Goal: Information Seeking & Learning: Learn about a topic

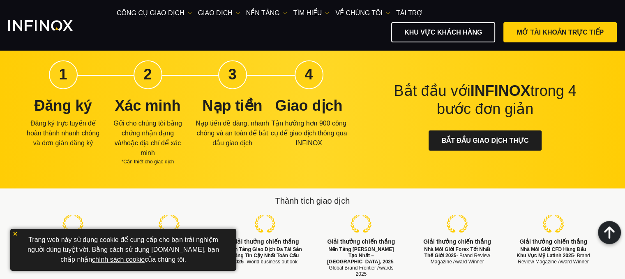
scroll to position [2087, 0]
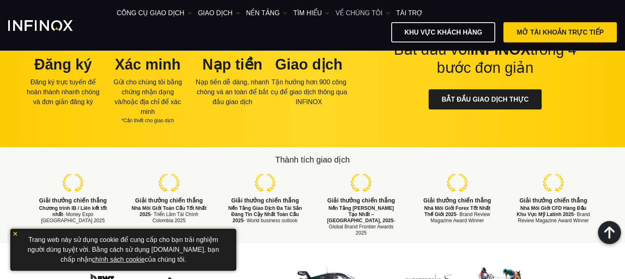
click at [386, 10] on link "VỀ CHÚNG TÔI" at bounding box center [362, 13] width 55 height 10
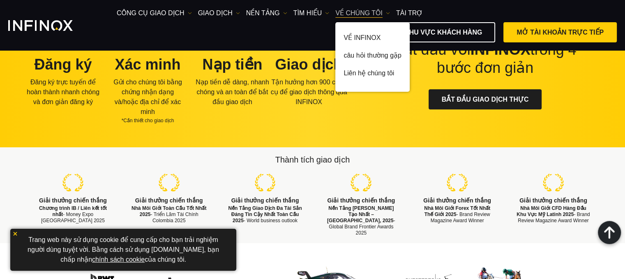
scroll to position [0, 0]
click at [371, 69] on link "Liên hệ chúng tôi" at bounding box center [372, 75] width 74 height 18
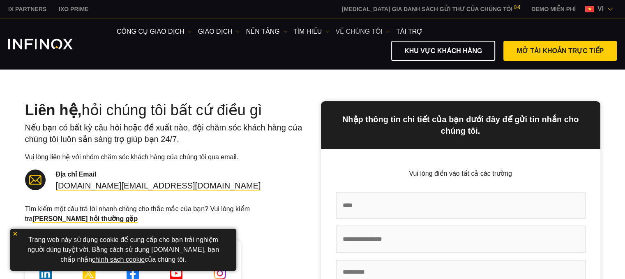
click at [386, 30] on img at bounding box center [388, 32] width 4 height 4
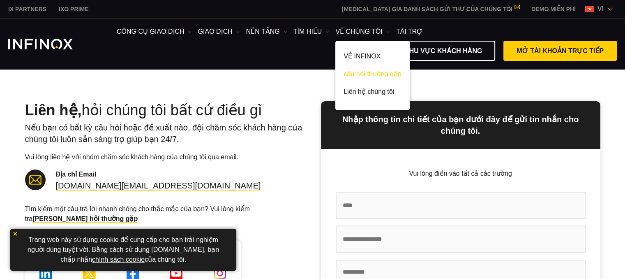
click at [377, 70] on link "câu hỏi thường gặp" at bounding box center [372, 76] width 74 height 18
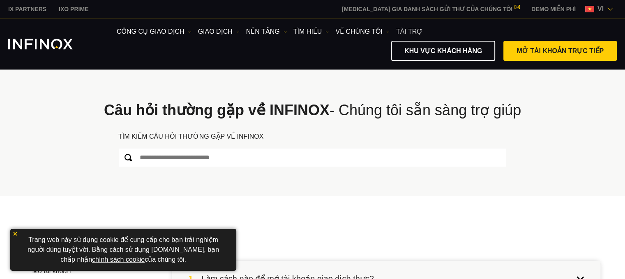
click at [410, 27] on link "Tài trợ" at bounding box center [409, 32] width 27 height 10
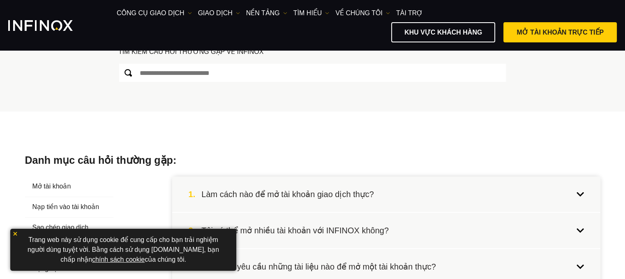
scroll to position [82, 0]
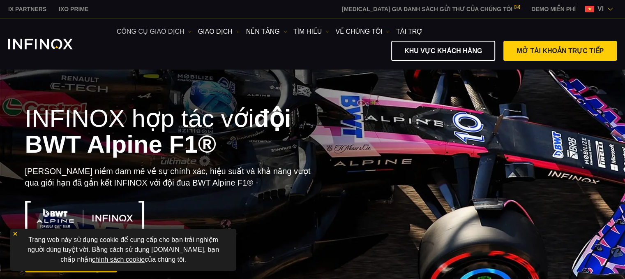
click at [191, 31] on img at bounding box center [190, 32] width 4 height 4
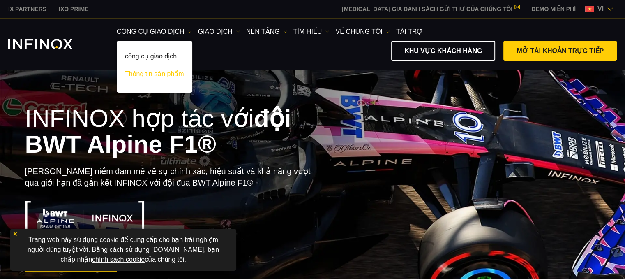
click at [164, 76] on link "Thông tin sản phẩm" at bounding box center [155, 76] width 76 height 18
click at [168, 71] on link "Thông tin sản phẩm" at bounding box center [155, 76] width 76 height 18
click at [158, 68] on link "Thông tin sản phẩm" at bounding box center [155, 76] width 76 height 18
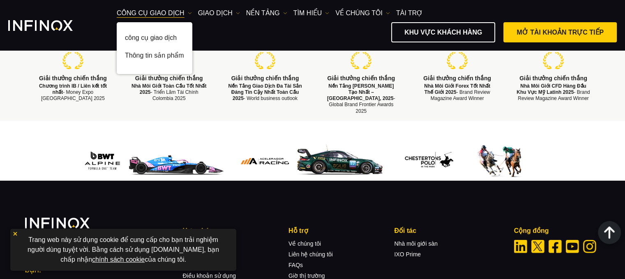
scroll to position [1589, 0]
